Goal: Information Seeking & Learning: Understand process/instructions

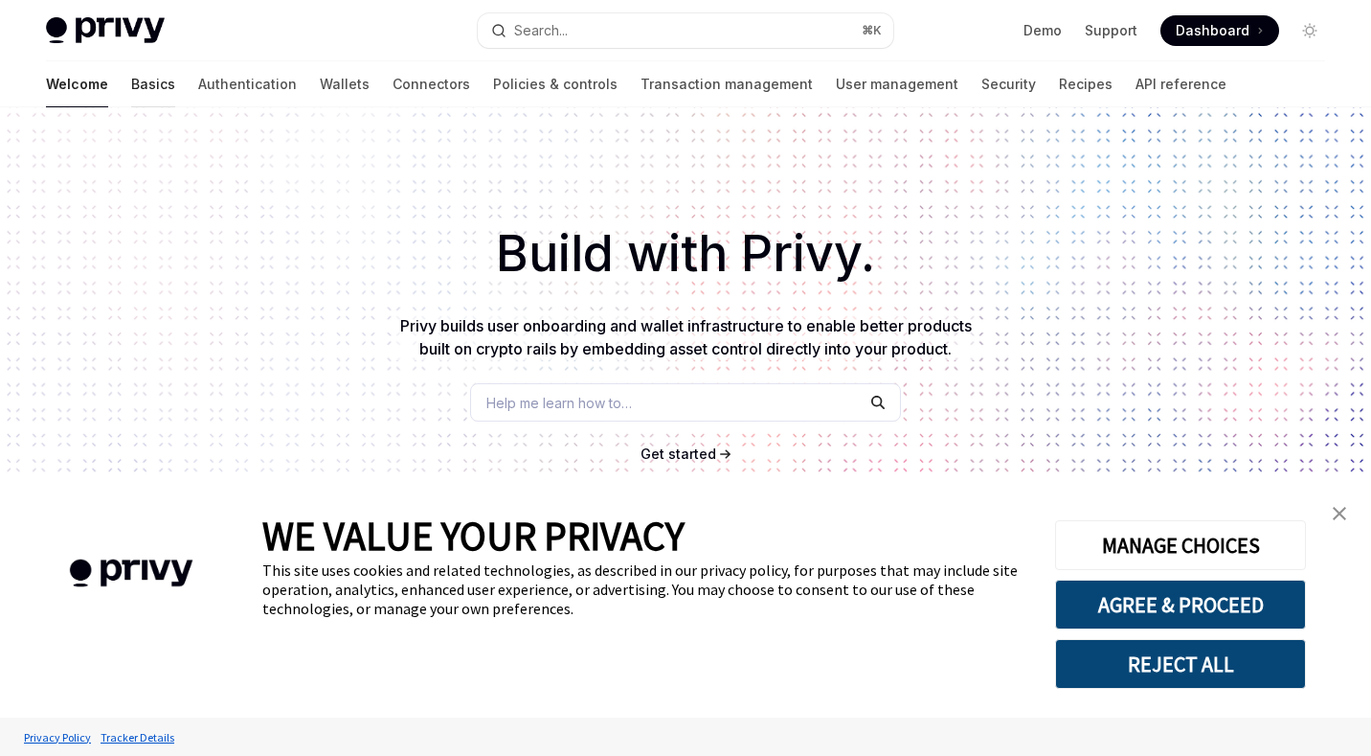
click at [131, 89] on link "Basics" at bounding box center [153, 84] width 44 height 46
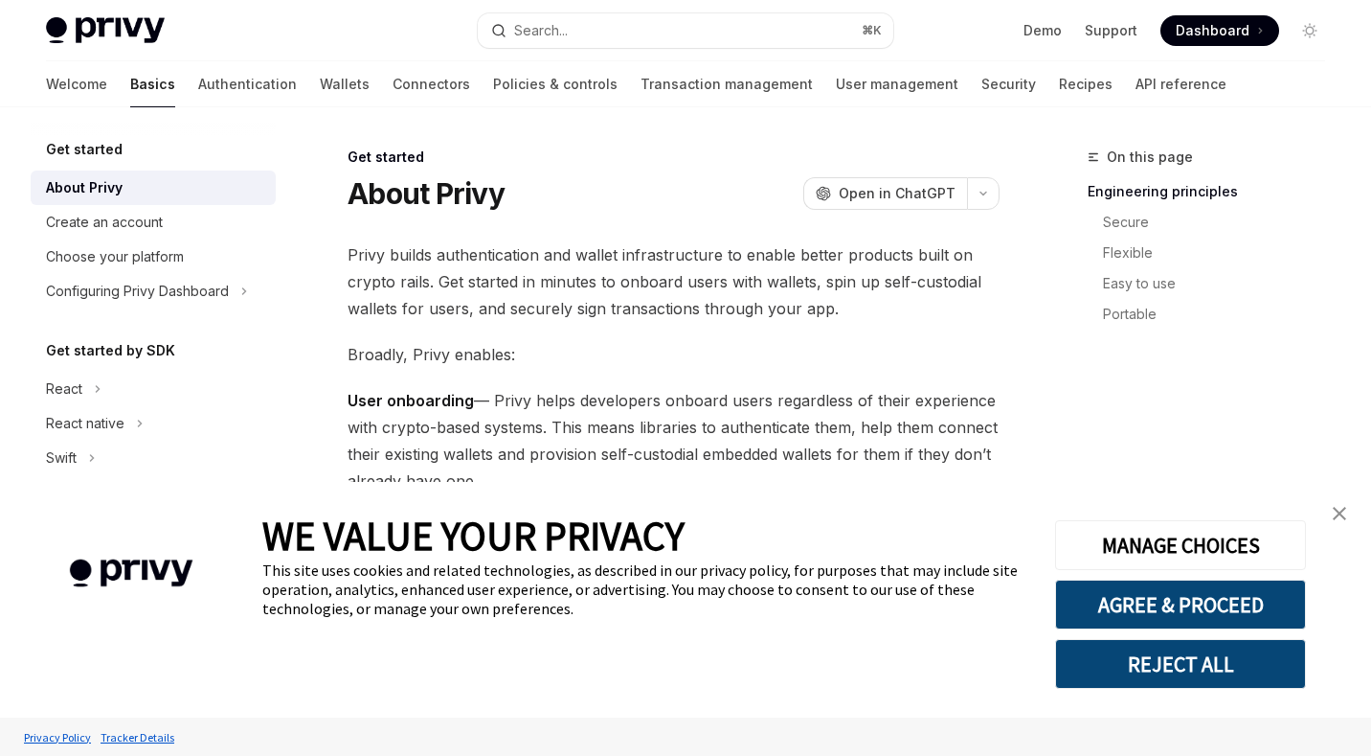
click at [1340, 512] on img "close banner" at bounding box center [1339, 513] width 13 height 13
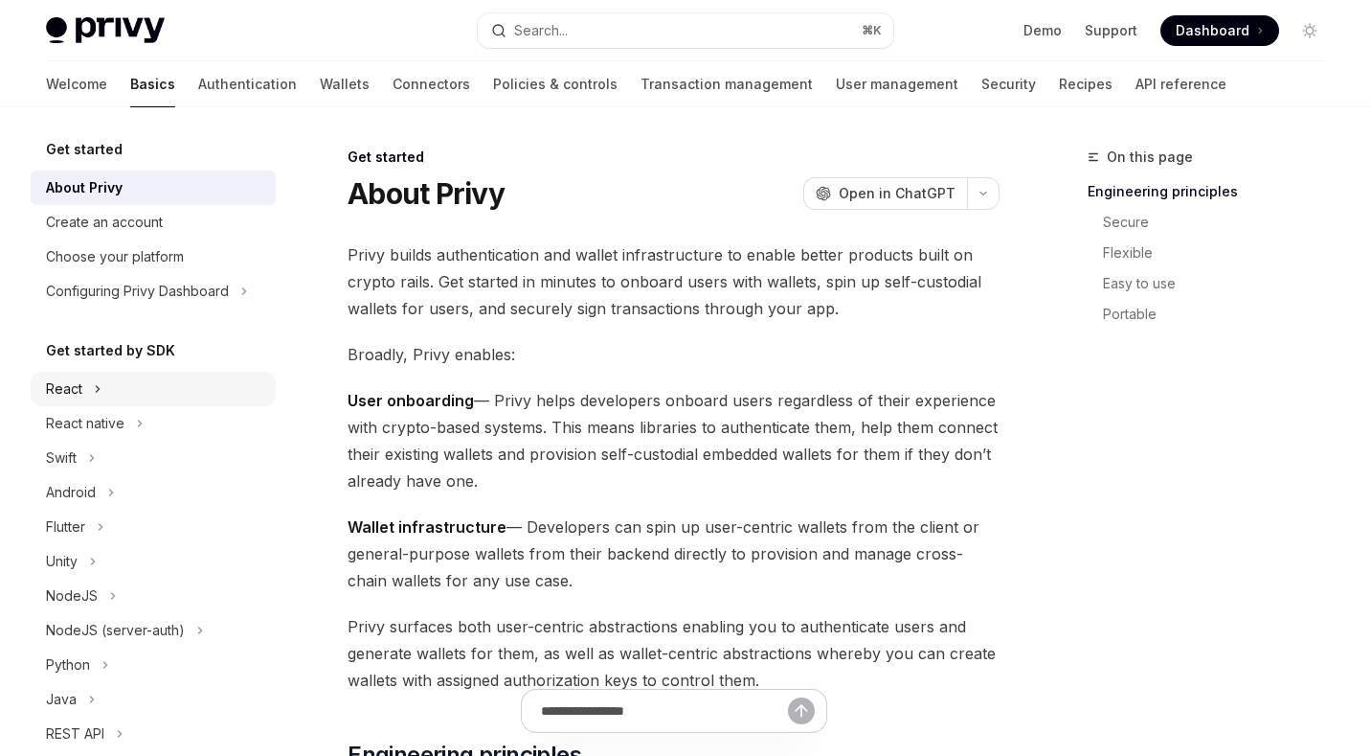
click at [81, 385] on div "React" at bounding box center [64, 388] width 36 height 23
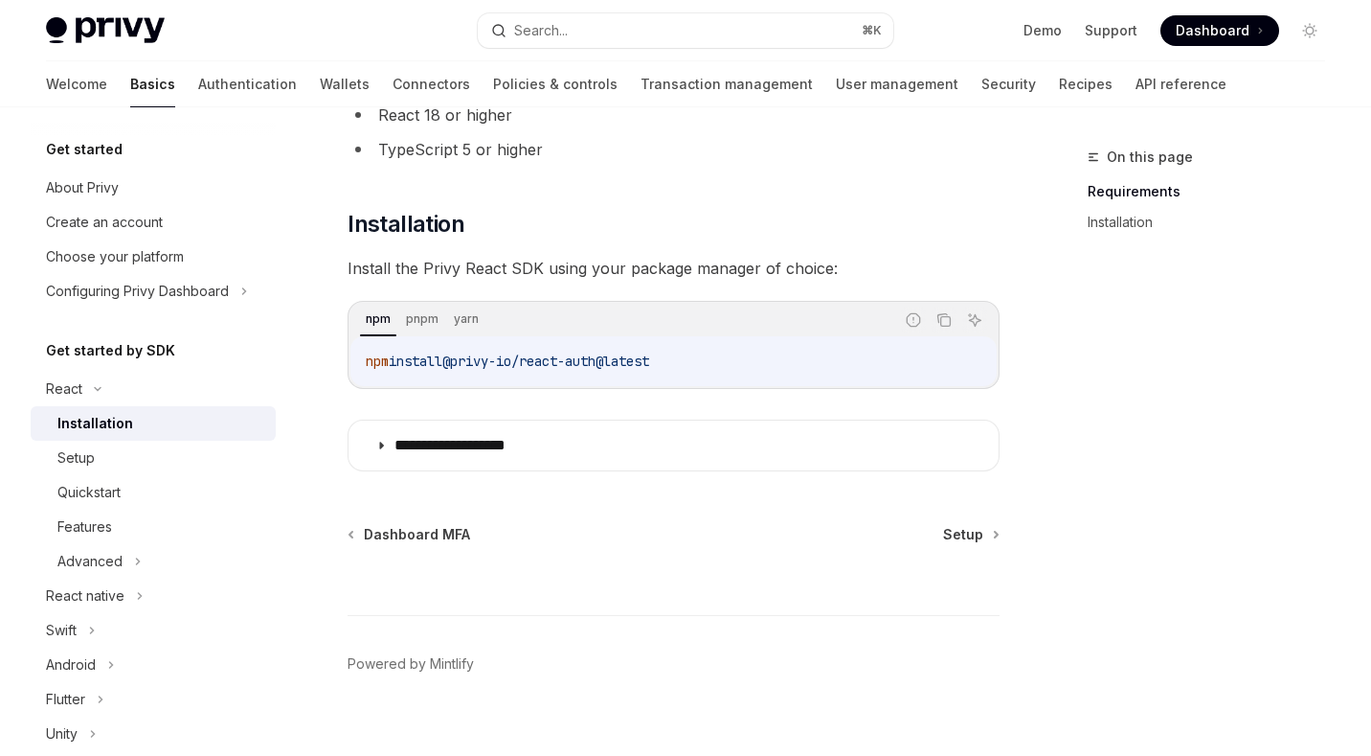
scroll to position [211, 0]
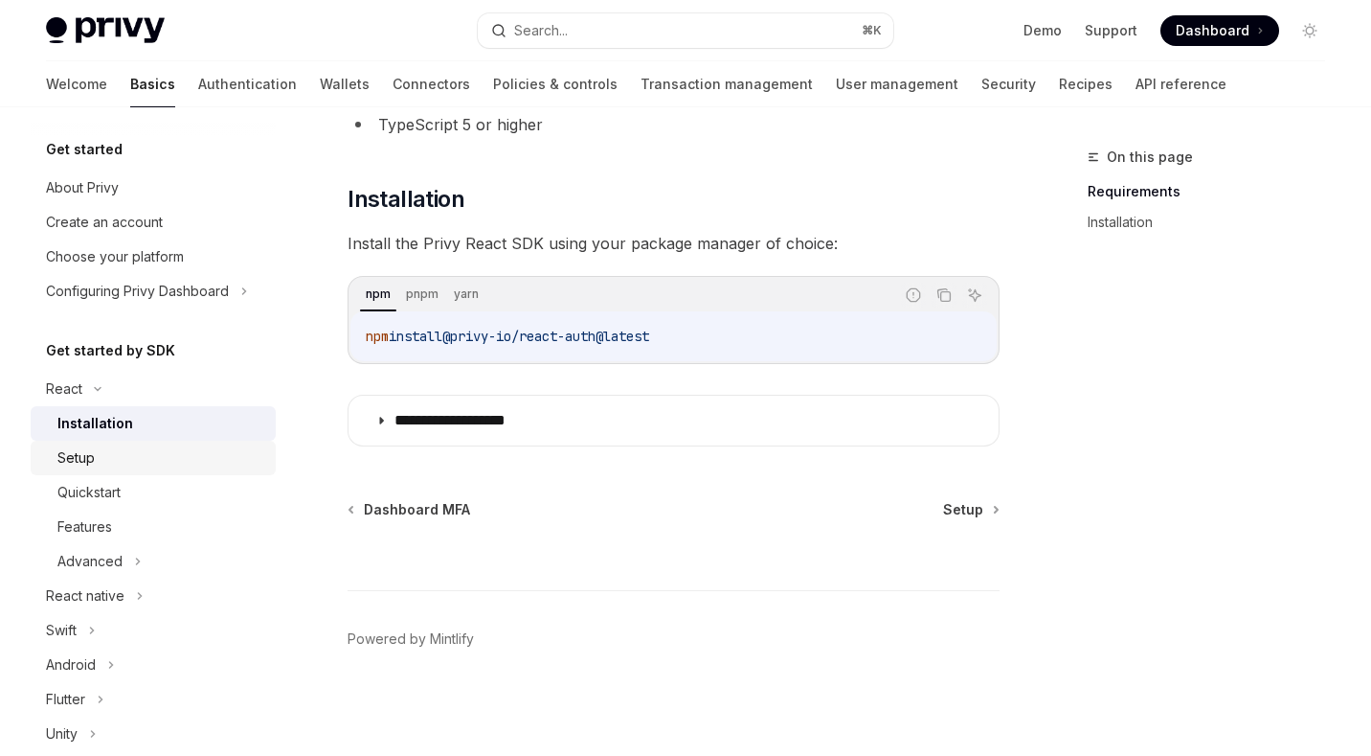
click at [140, 447] on div "Setup" at bounding box center [160, 457] width 207 height 23
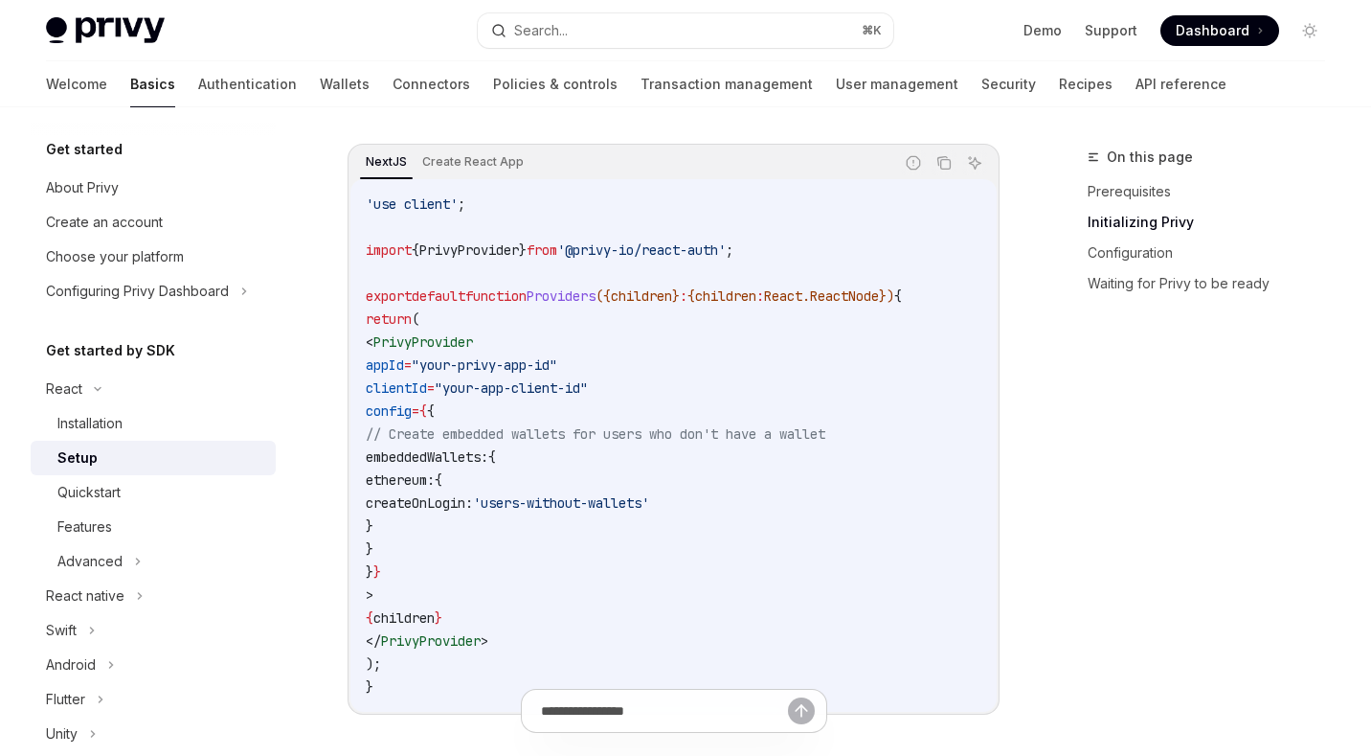
scroll to position [659, 0]
click at [94, 391] on icon at bounding box center [97, 389] width 23 height 8
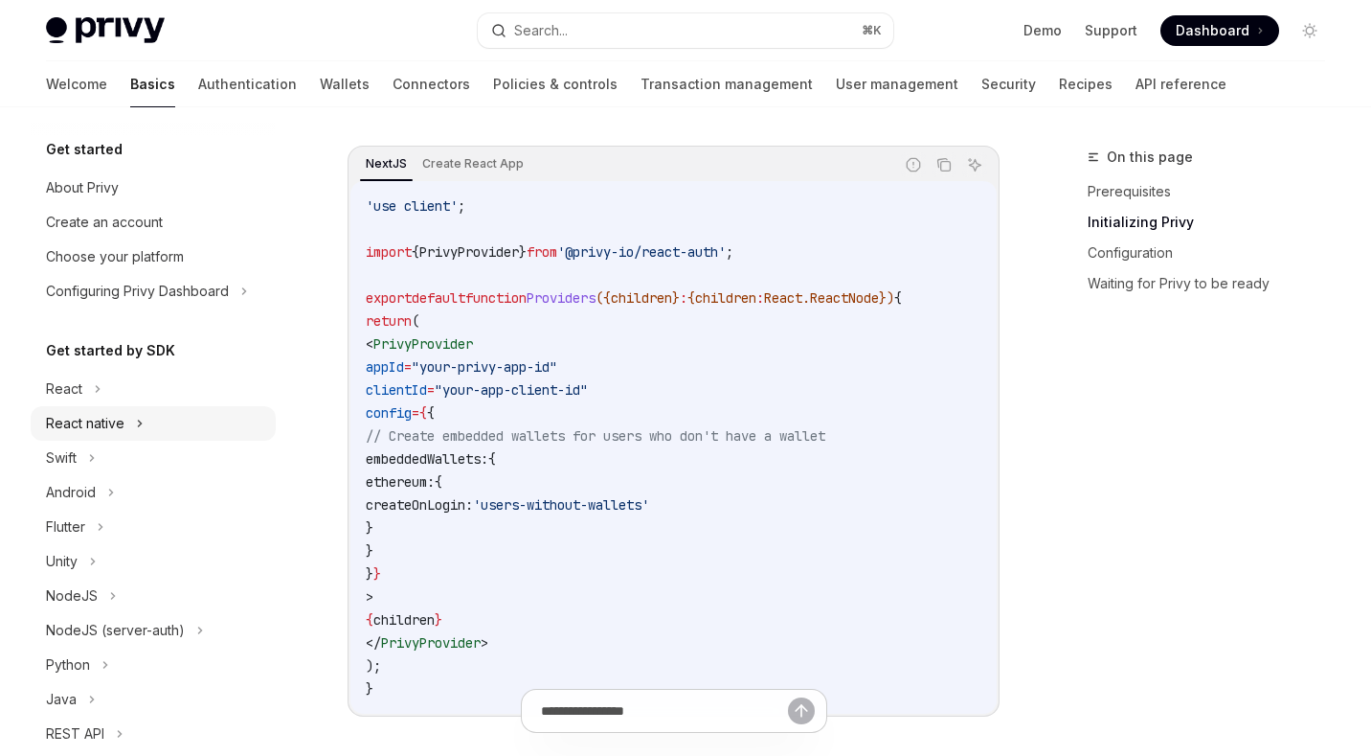
click at [125, 422] on div "React native" at bounding box center [153, 423] width 245 height 34
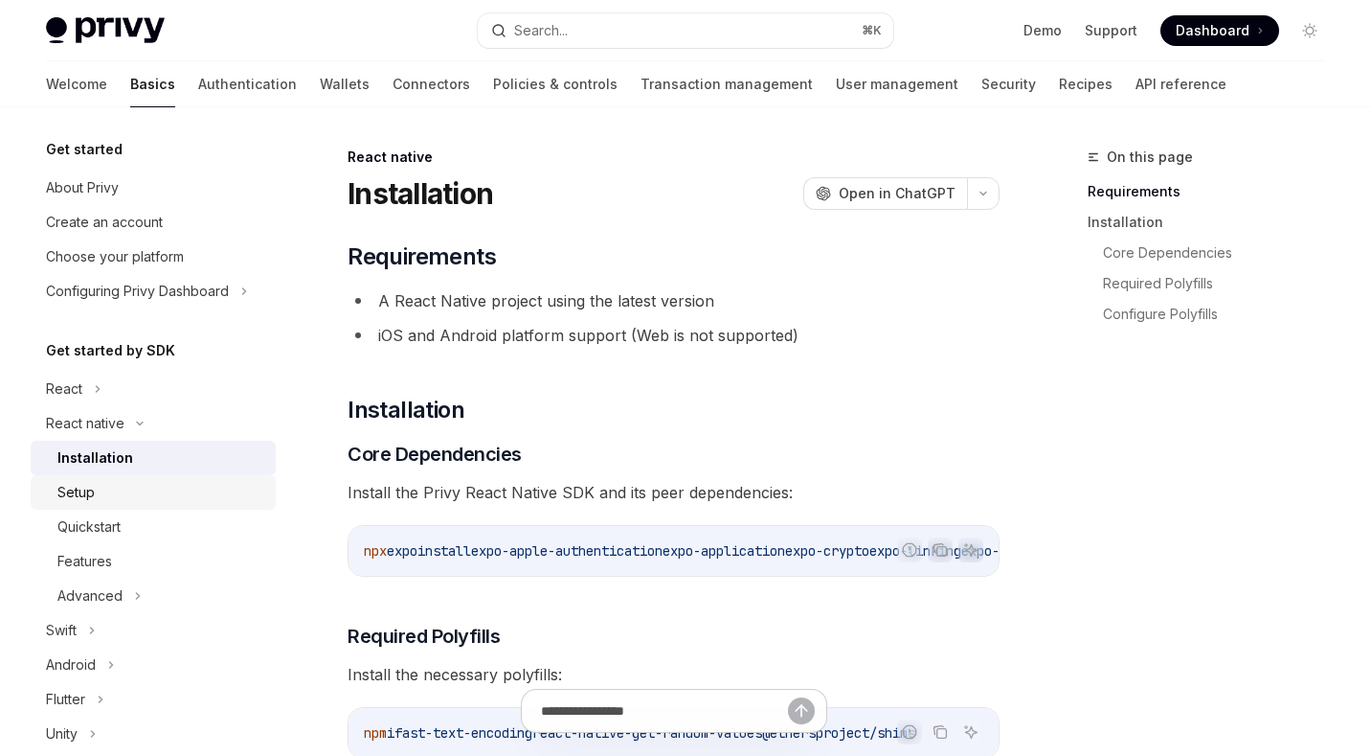
click at [96, 493] on div "Setup" at bounding box center [160, 492] width 207 height 23
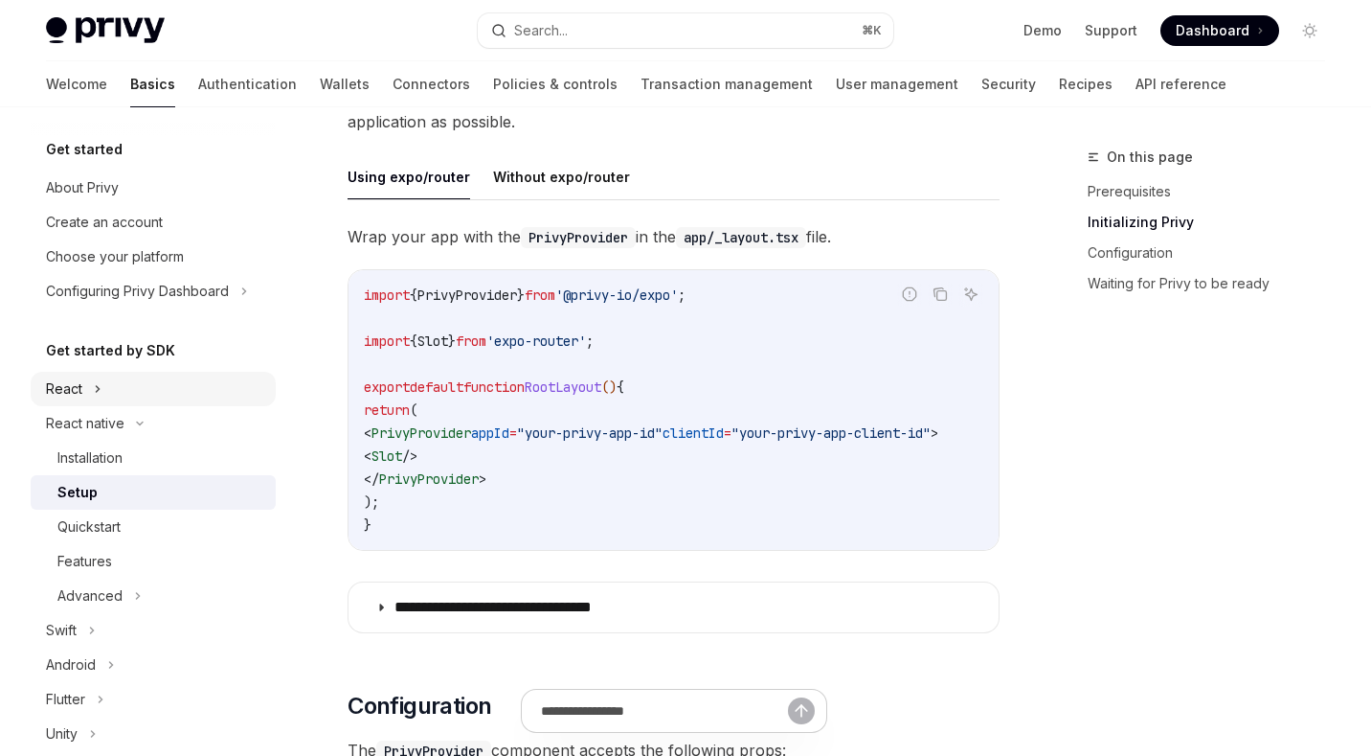
click at [90, 387] on div "React" at bounding box center [153, 389] width 245 height 34
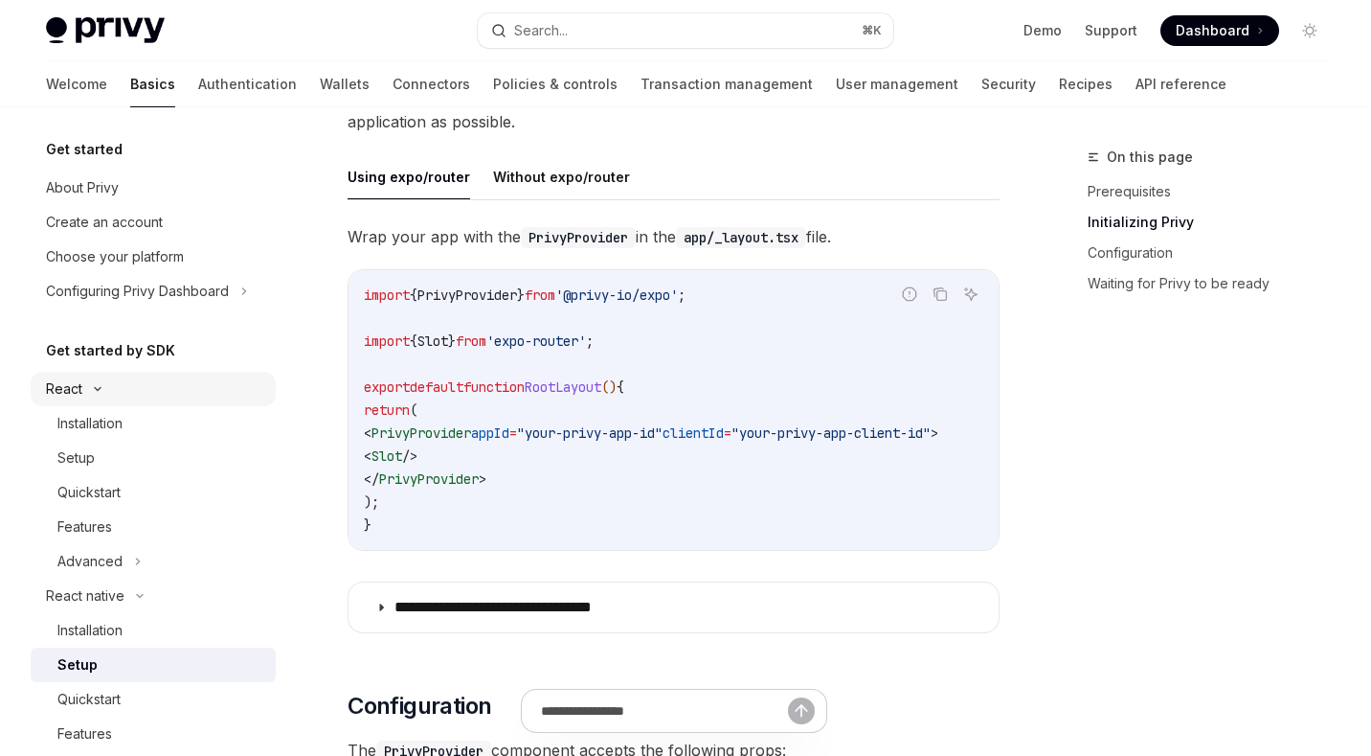
type textarea "*"
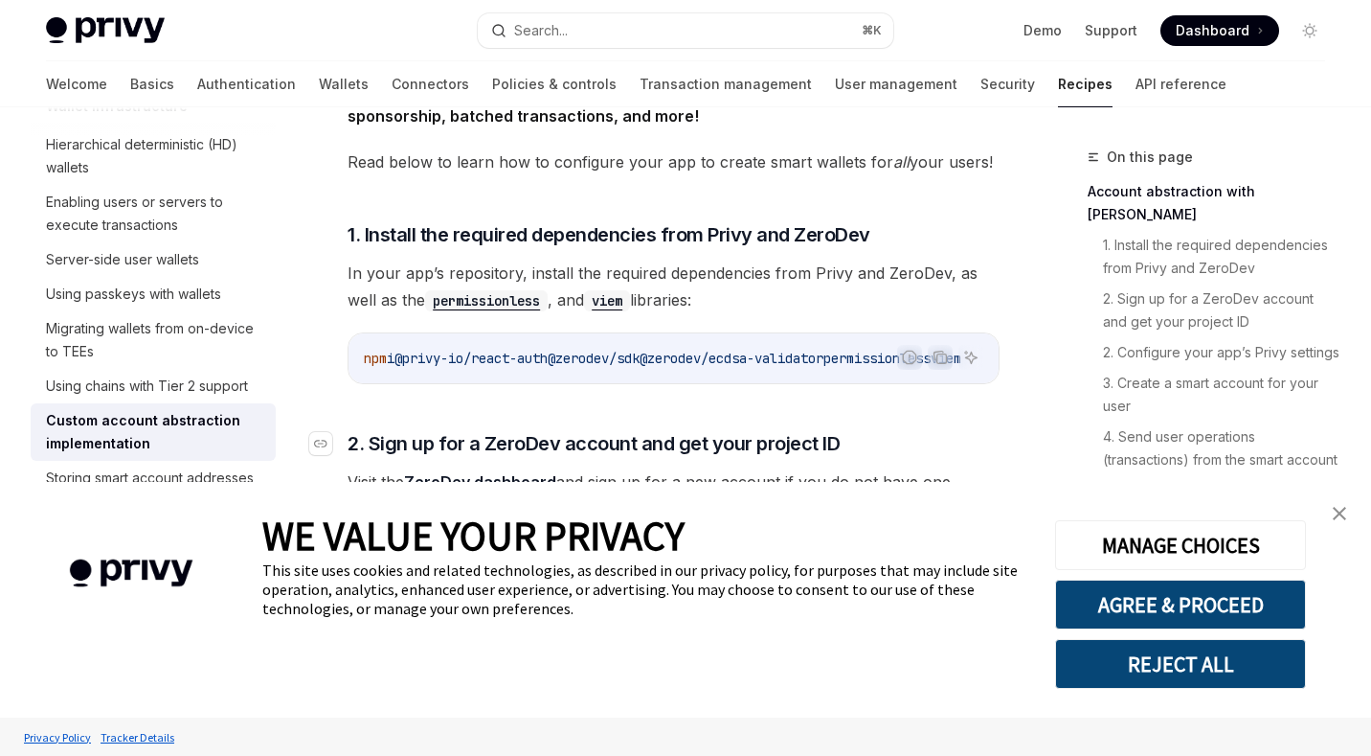
scroll to position [527, 0]
click at [1343, 513] on img "close banner" at bounding box center [1339, 513] width 13 height 13
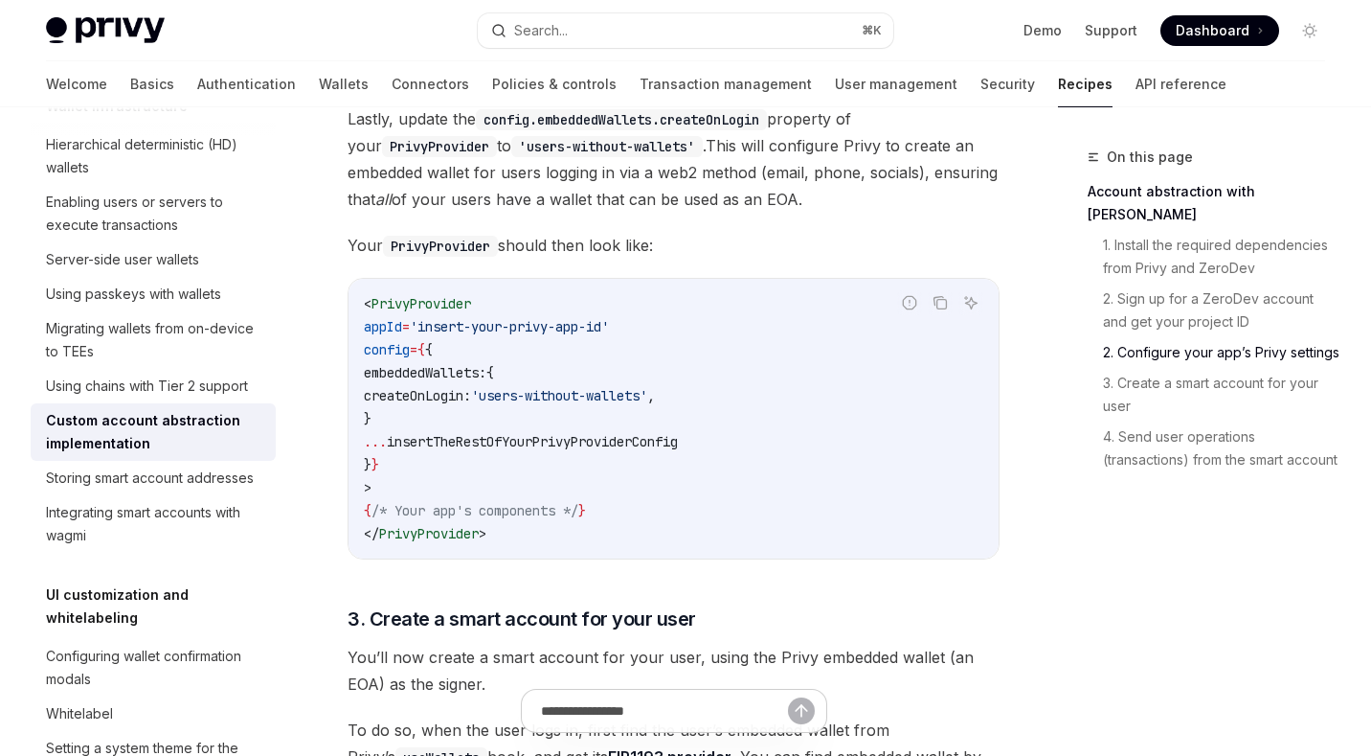
scroll to position [1307, 0]
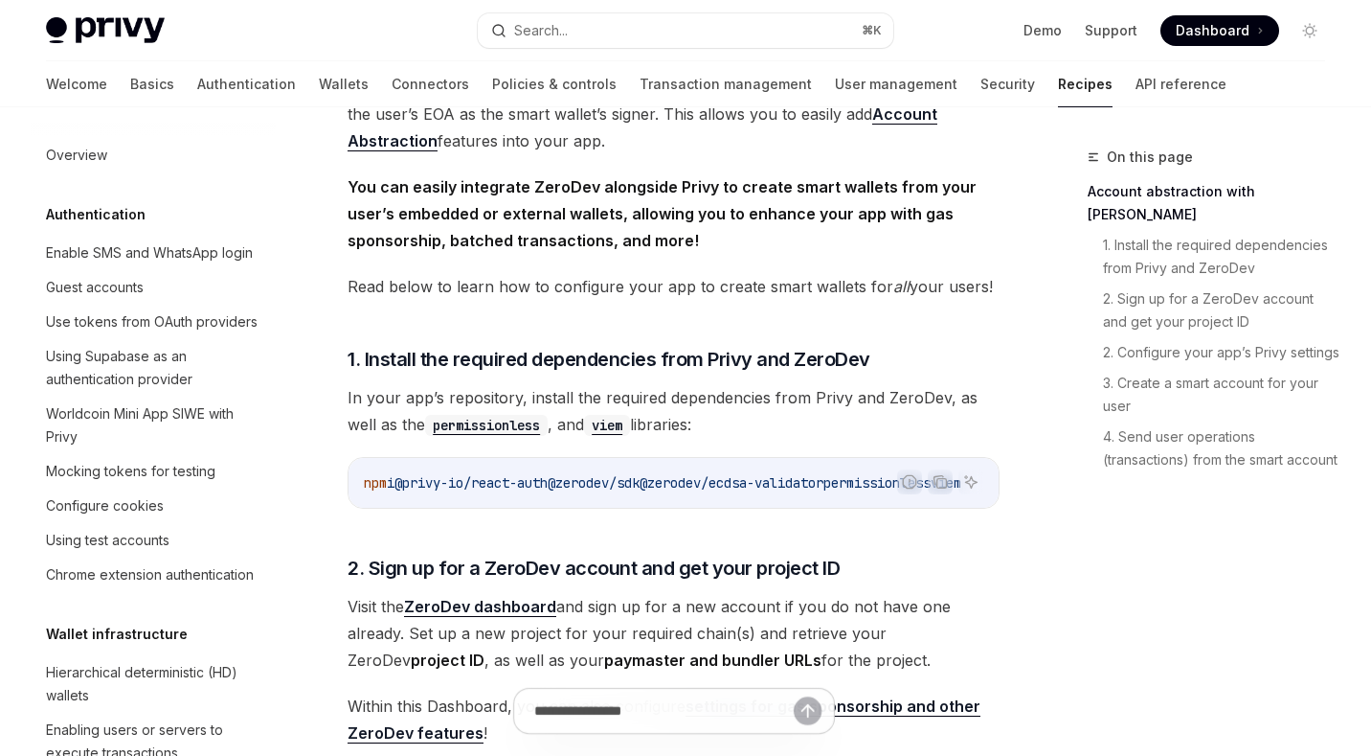
scroll to position [0, 0]
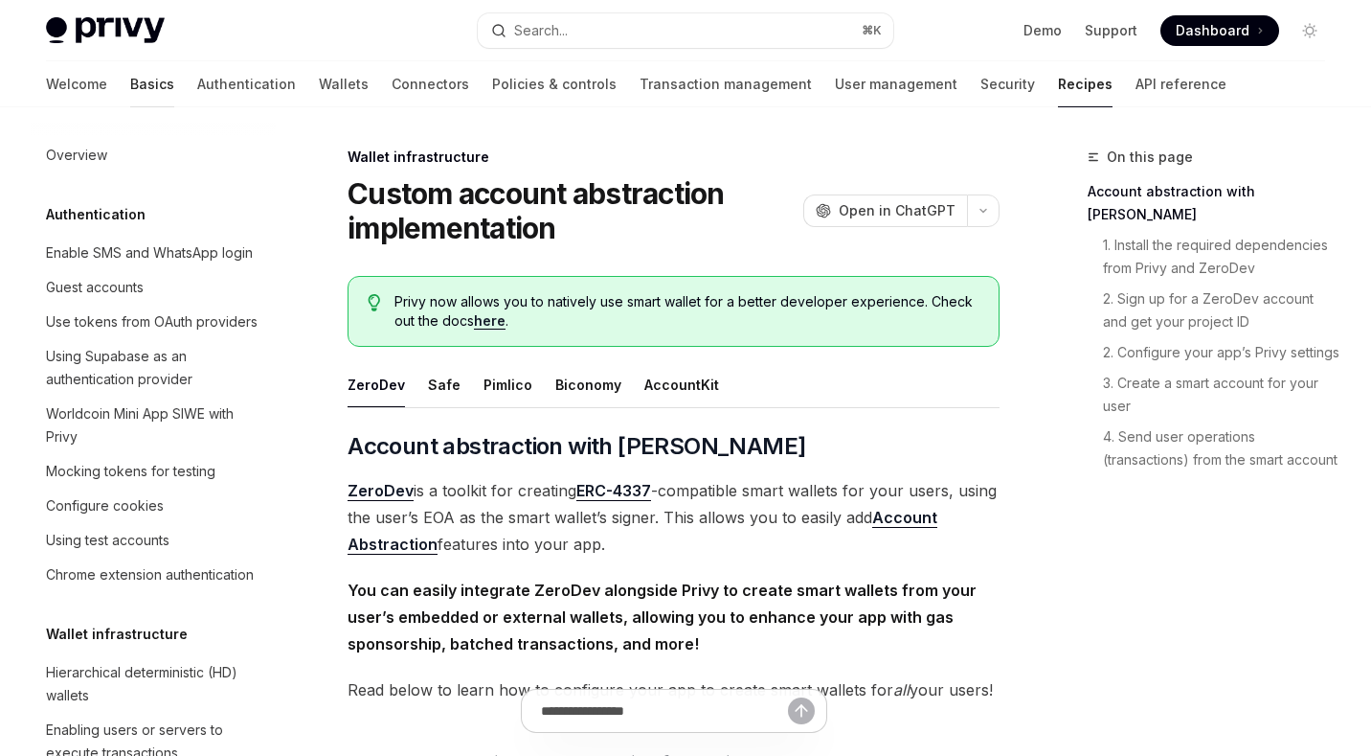
click at [130, 84] on link "Basics" at bounding box center [152, 84] width 44 height 46
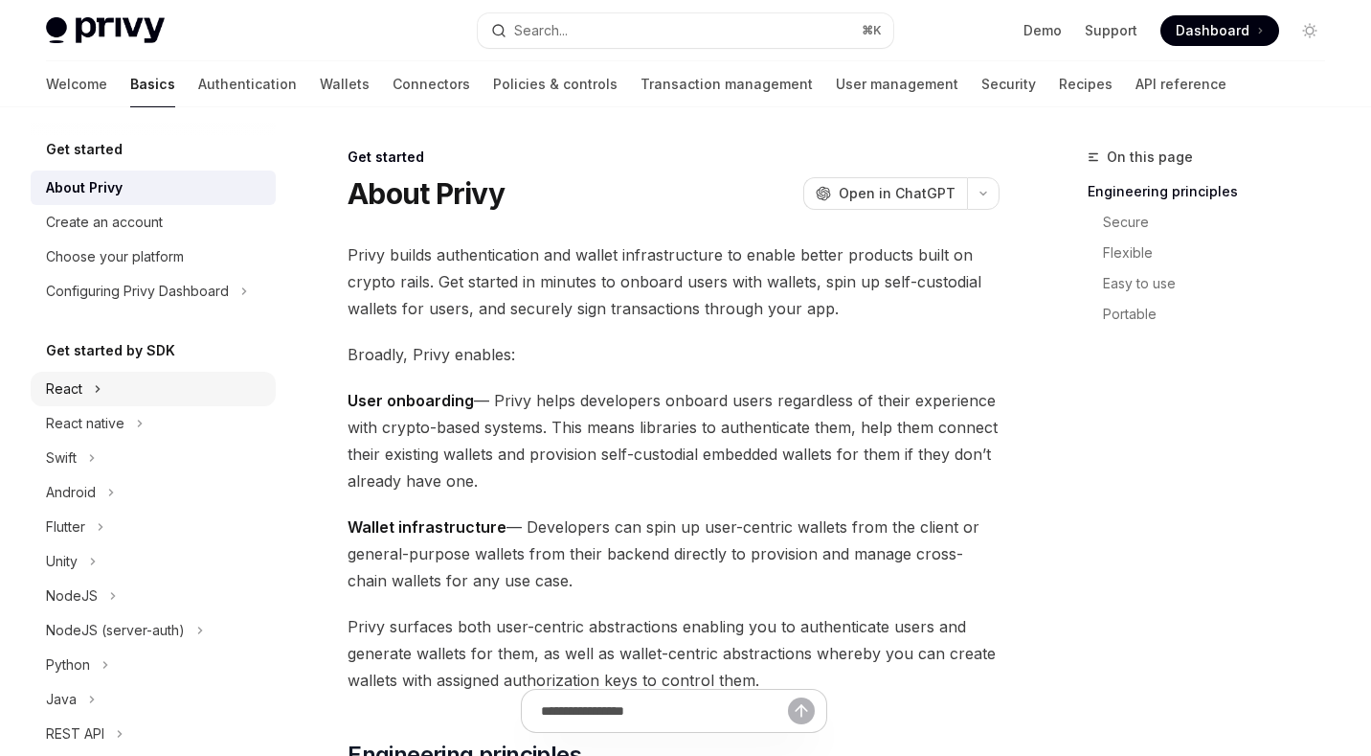
click at [101, 401] on div "React" at bounding box center [153, 389] width 245 height 34
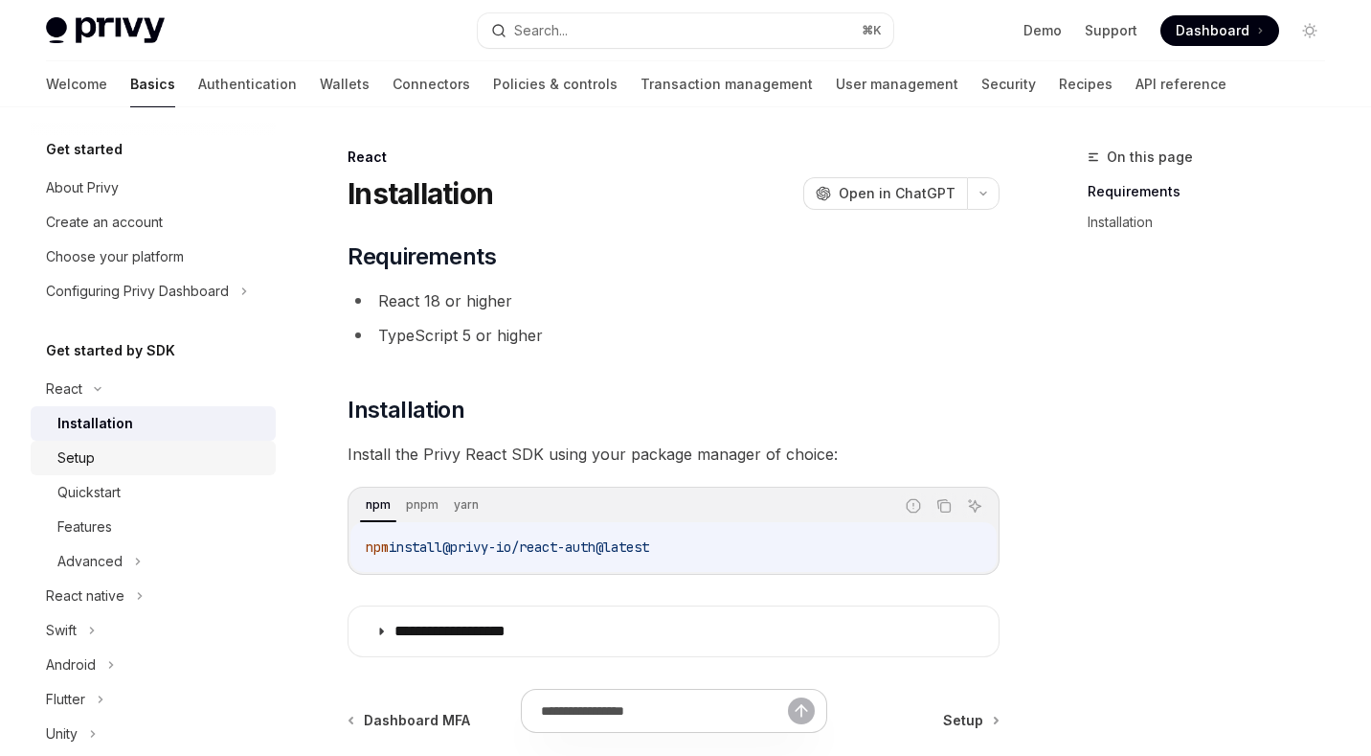
click at [96, 462] on div "Setup" at bounding box center [160, 457] width 207 height 23
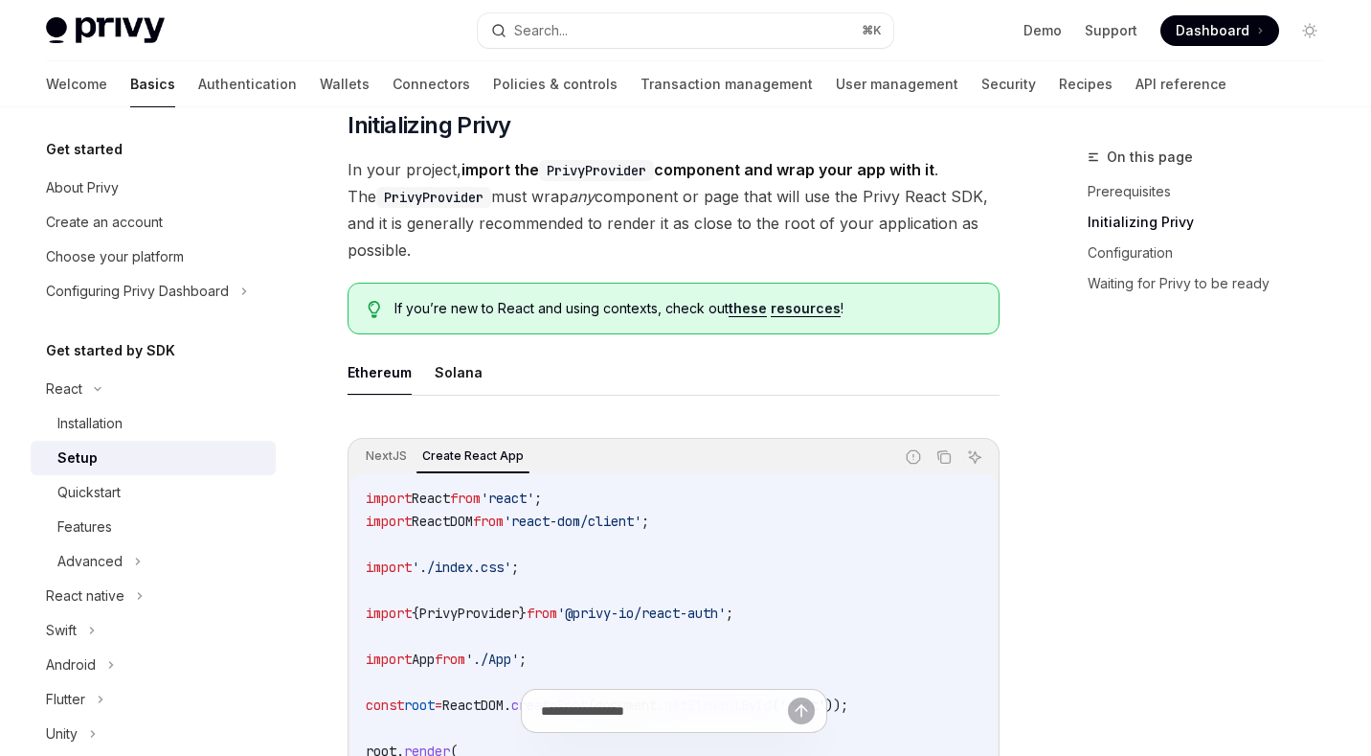
scroll to position [334, 0]
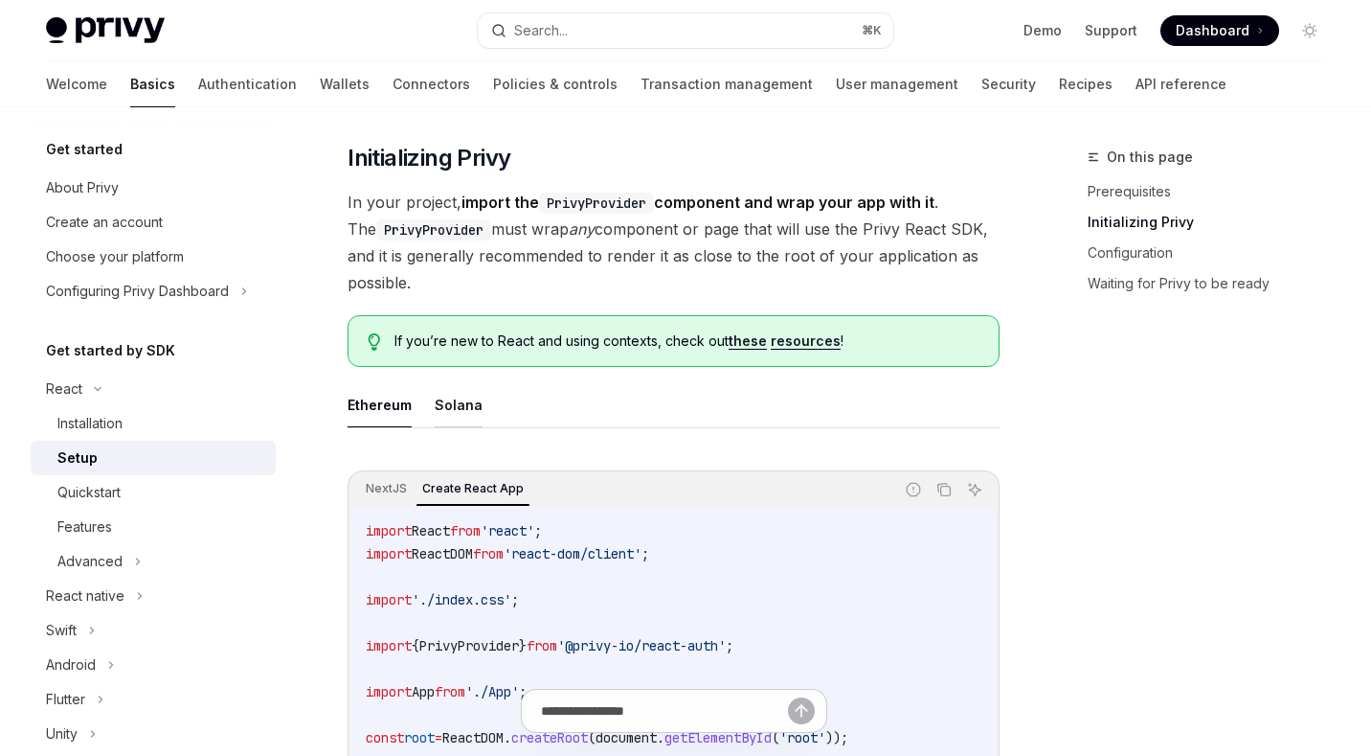
click at [461, 400] on button "Solana" at bounding box center [459, 404] width 48 height 45
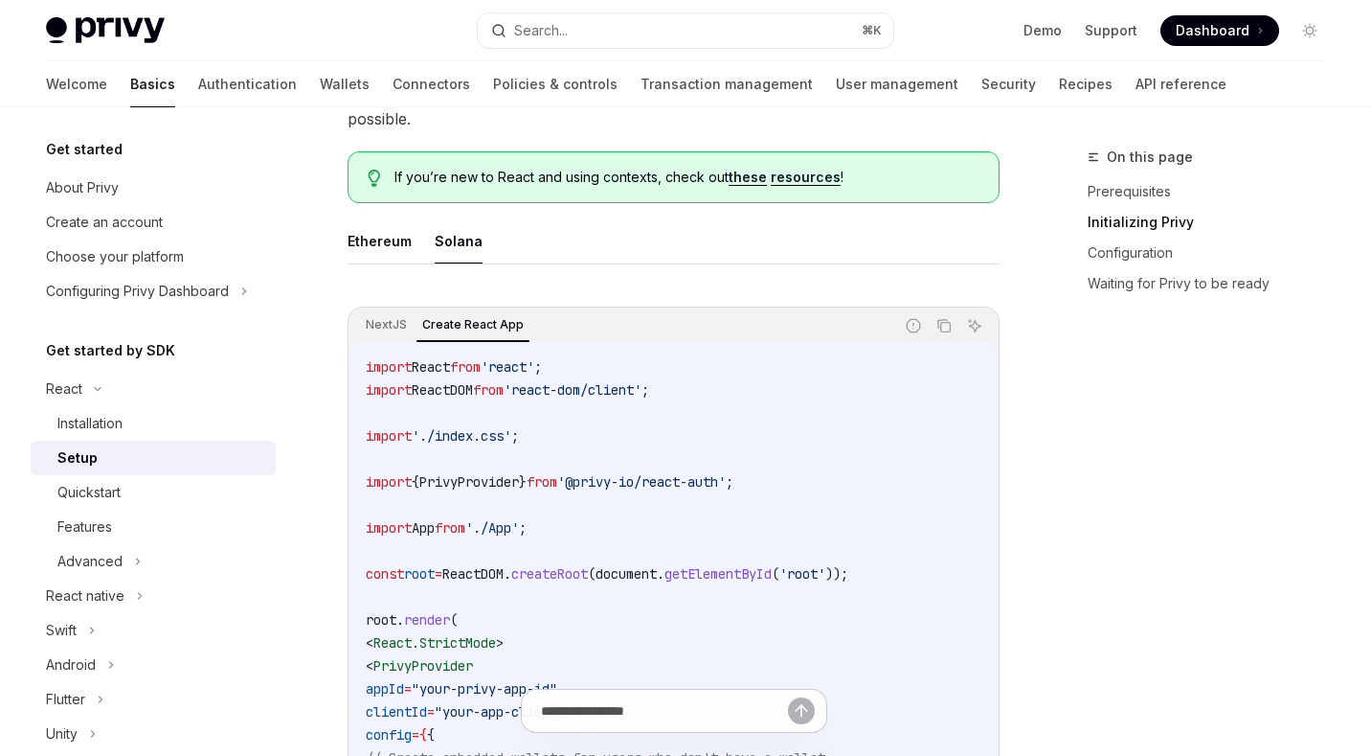
scroll to position [442, 0]
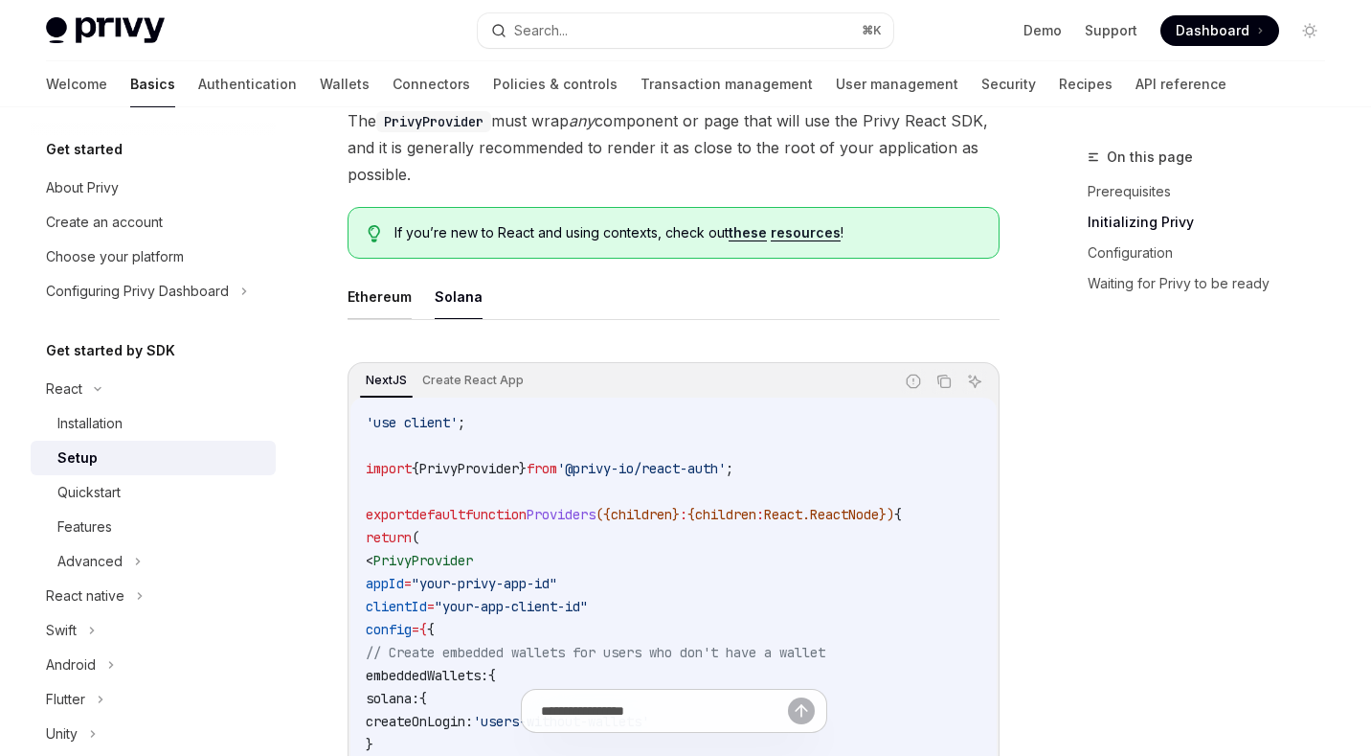
click at [375, 283] on button "Ethereum" at bounding box center [380, 296] width 64 height 45
type textarea "*"
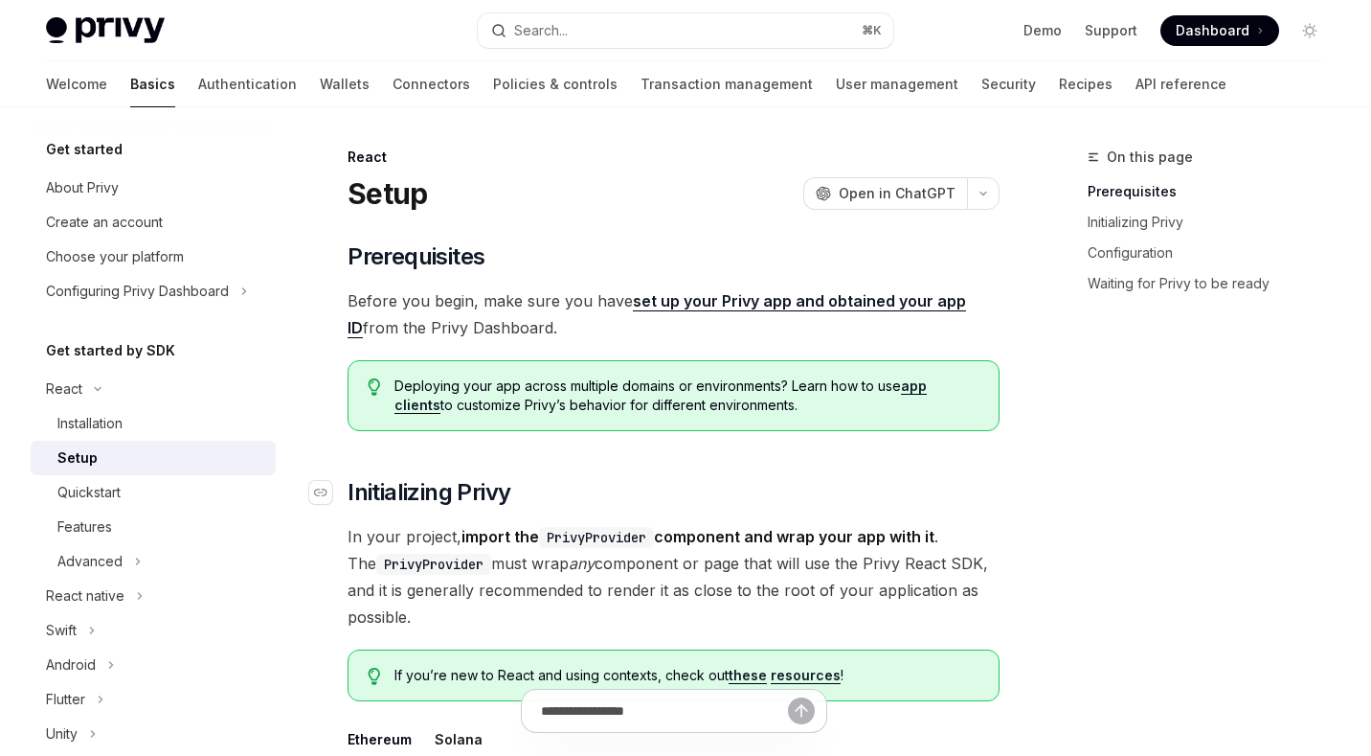
click at [713, 507] on h2 "​ Initializing Privy" at bounding box center [674, 492] width 652 height 31
